Goal: Browse casually: Explore the website without a specific task or goal

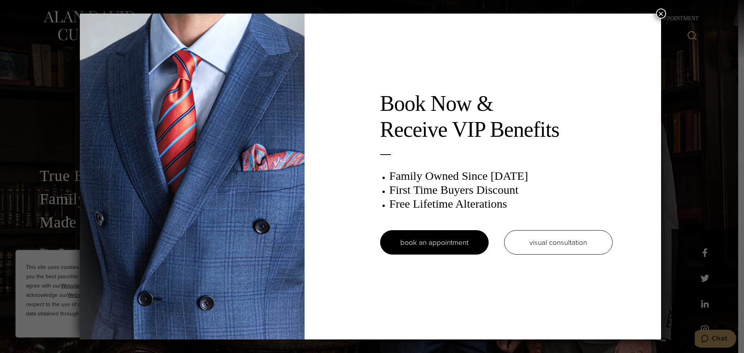
click at [660, 13] on button "×" at bounding box center [661, 14] width 10 height 10
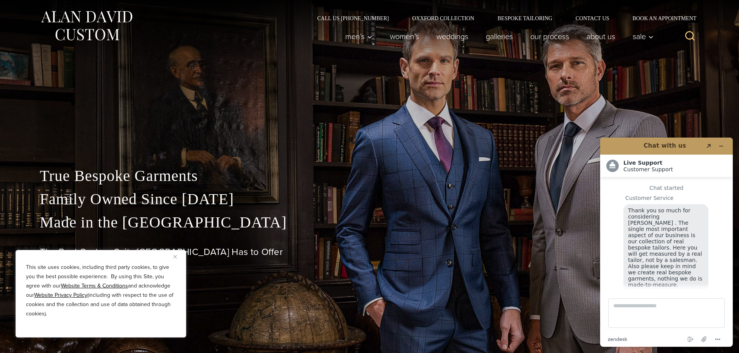
scroll to position [10, 0]
click at [718, 144] on icon "Minimize widget" at bounding box center [720, 145] width 5 height 5
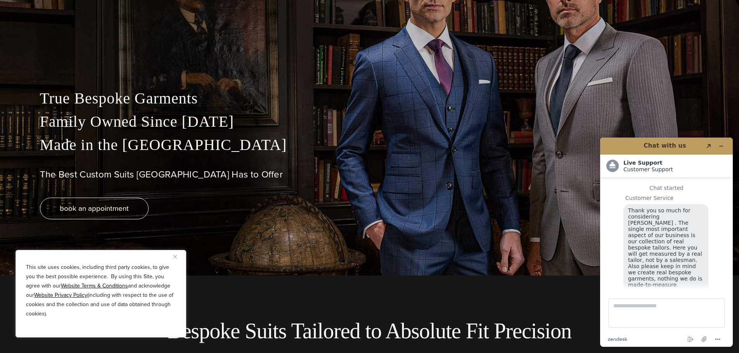
scroll to position [10, 0]
click at [719, 144] on icon "Minimize widget" at bounding box center [720, 145] width 5 height 5
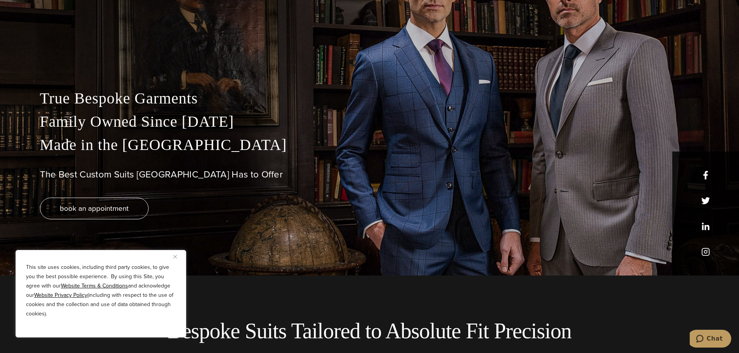
click at [174, 256] on img "Close" at bounding box center [174, 256] width 3 height 3
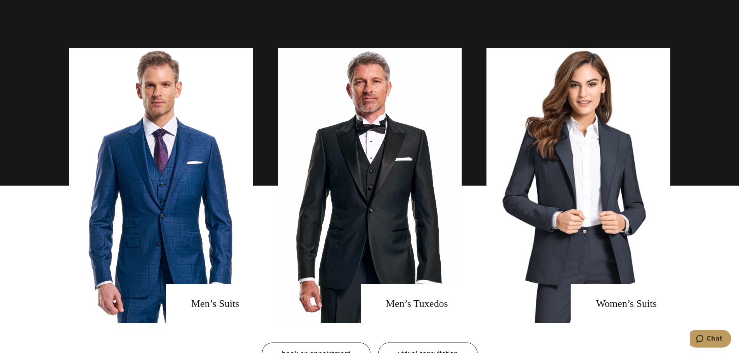
scroll to position [504, 0]
